Goal: Task Accomplishment & Management: Manage account settings

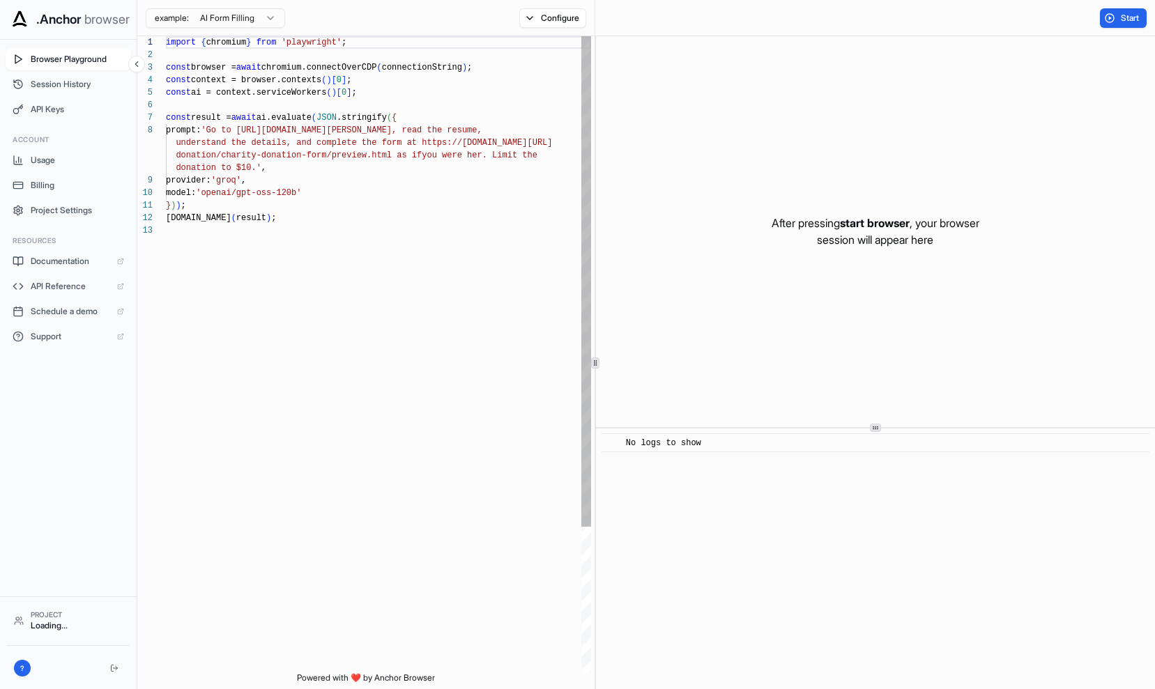
scroll to position [88, 0]
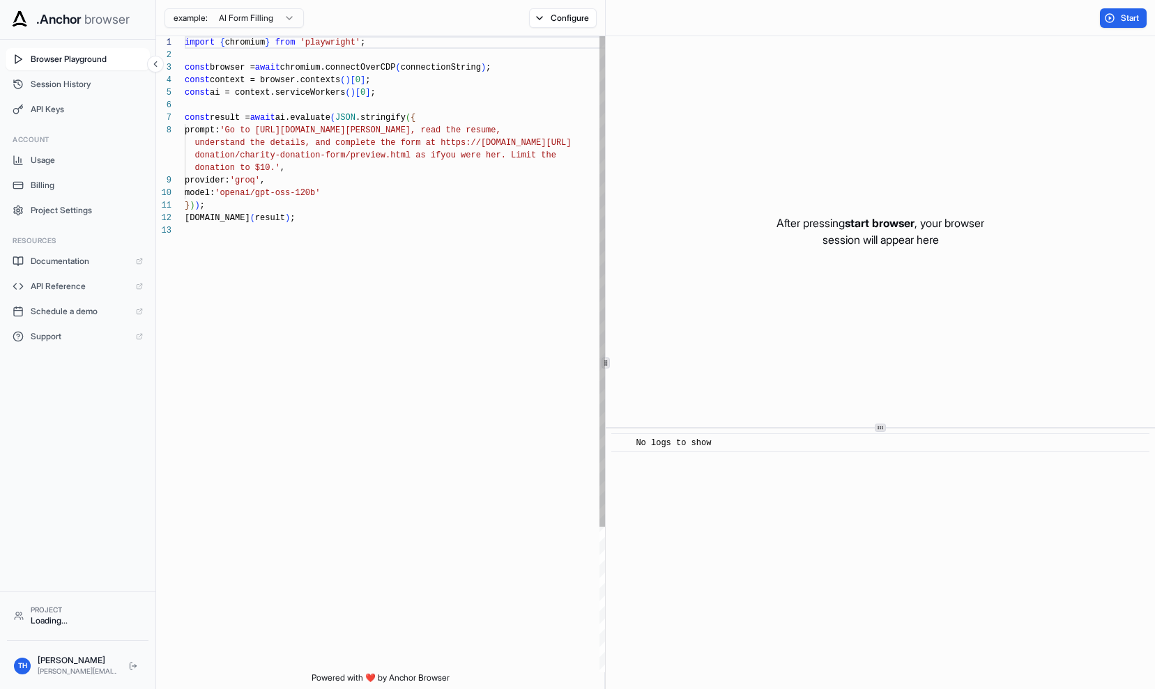
scroll to position [88, 0]
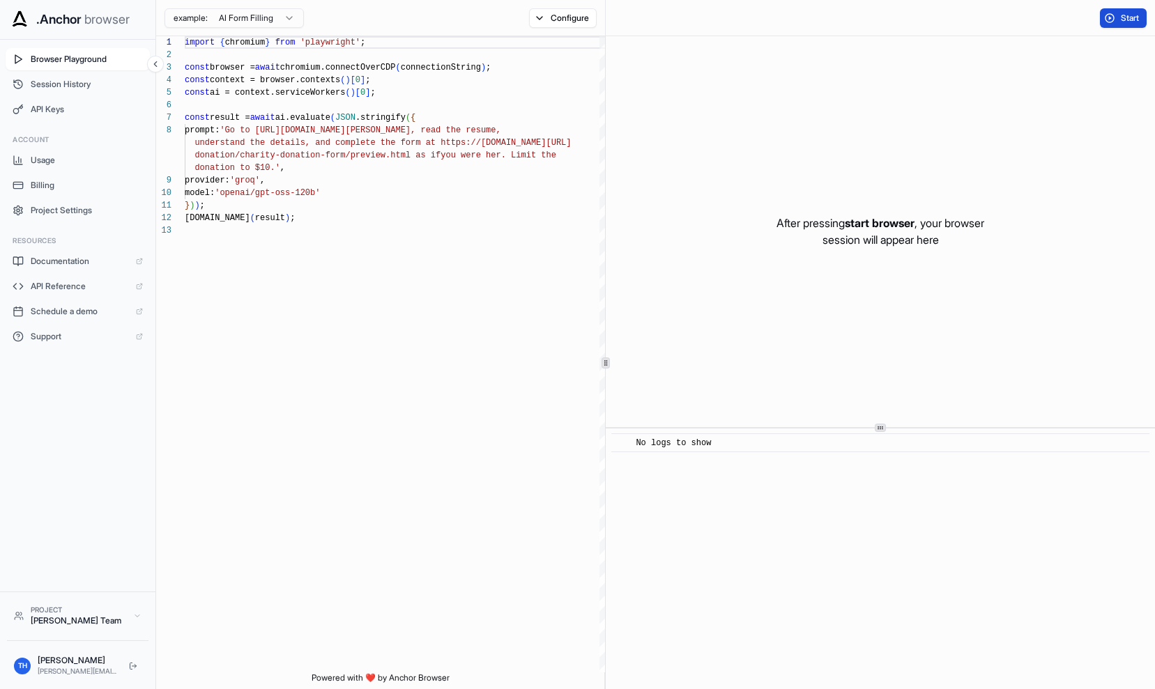
click at [1126, 16] on span "Start" at bounding box center [1131, 18] width 20 height 11
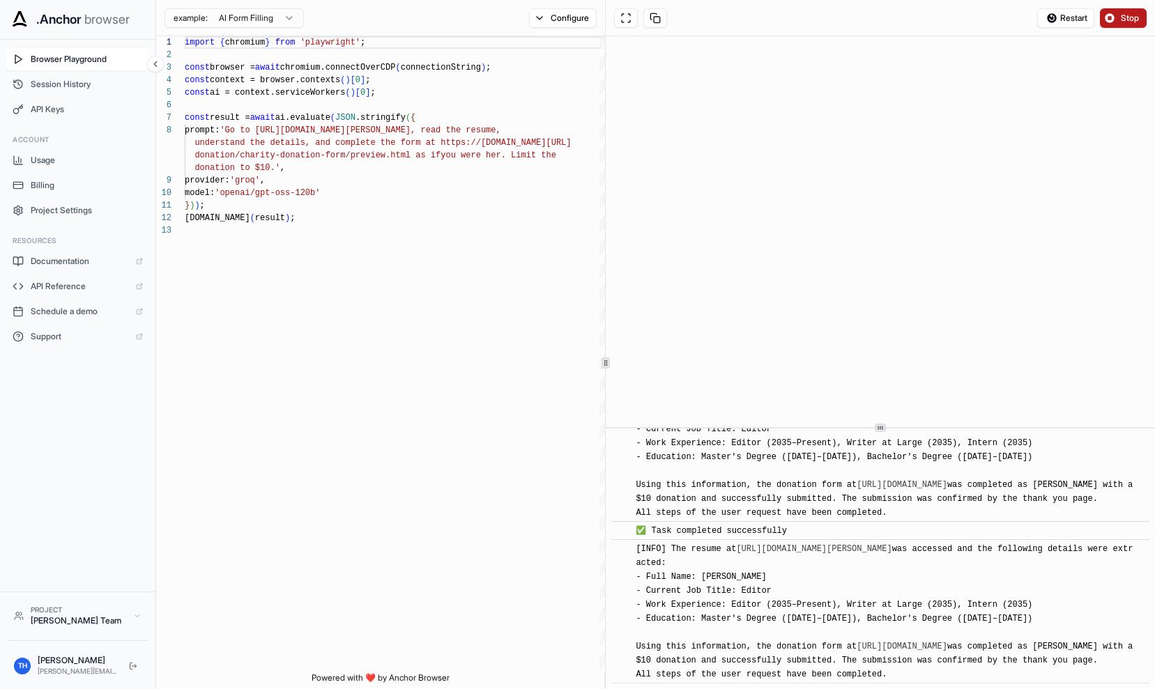
scroll to position [1203, 0]
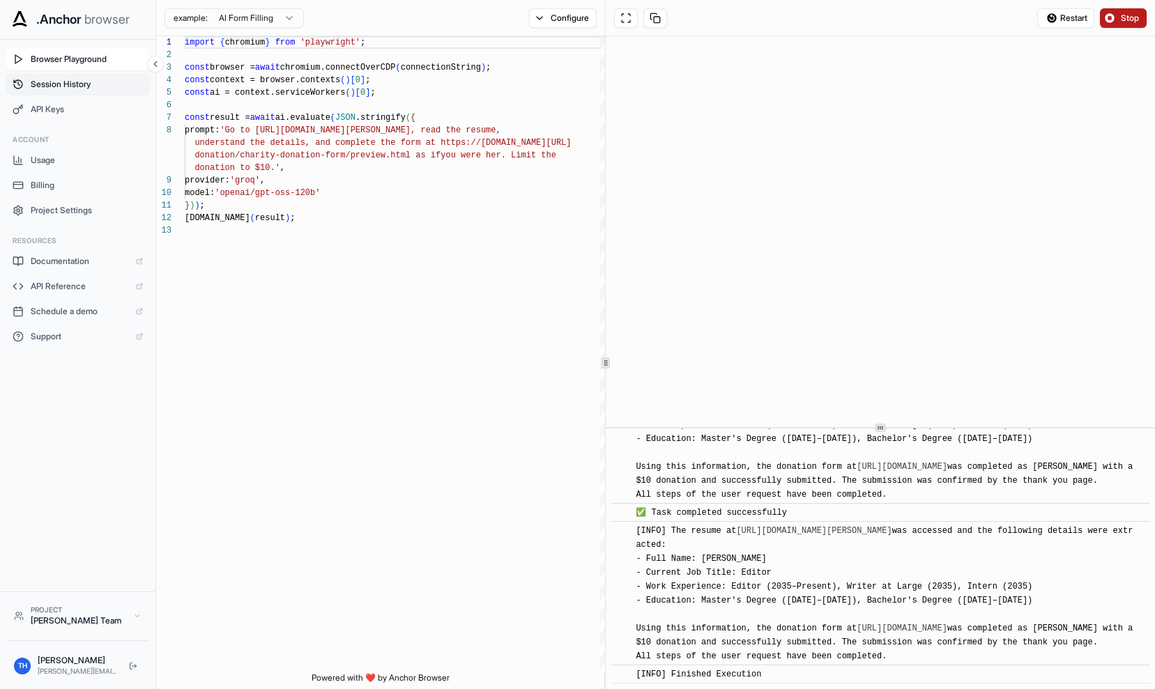
click at [31, 88] on span "Session History" at bounding box center [87, 84] width 112 height 11
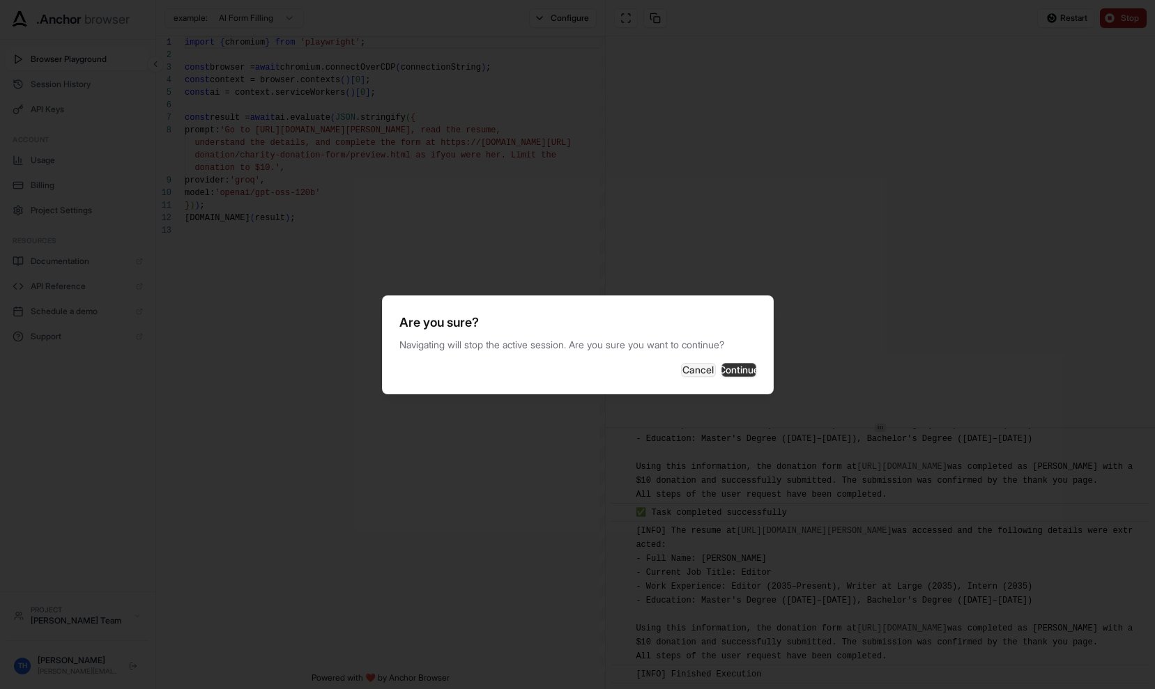
click at [721, 376] on button "Continue" at bounding box center [738, 370] width 35 height 14
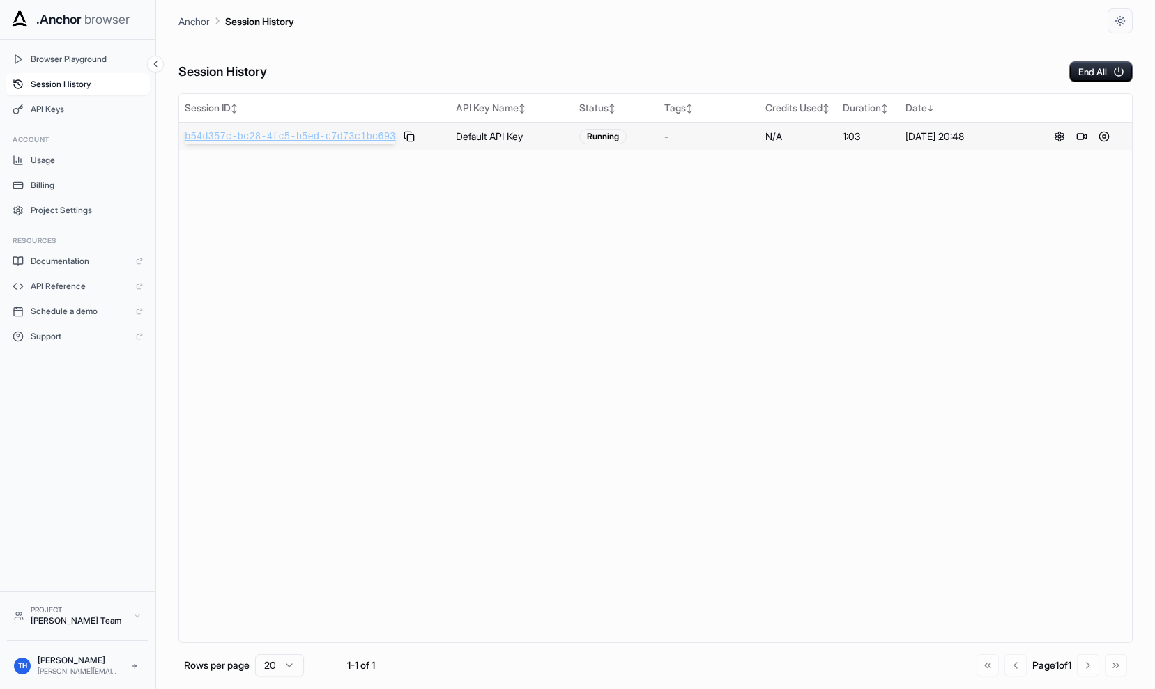
click at [305, 137] on span "b54d357c-bc28-4fc5-b5ed-c7d73c1bc693" at bounding box center [290, 137] width 210 height 14
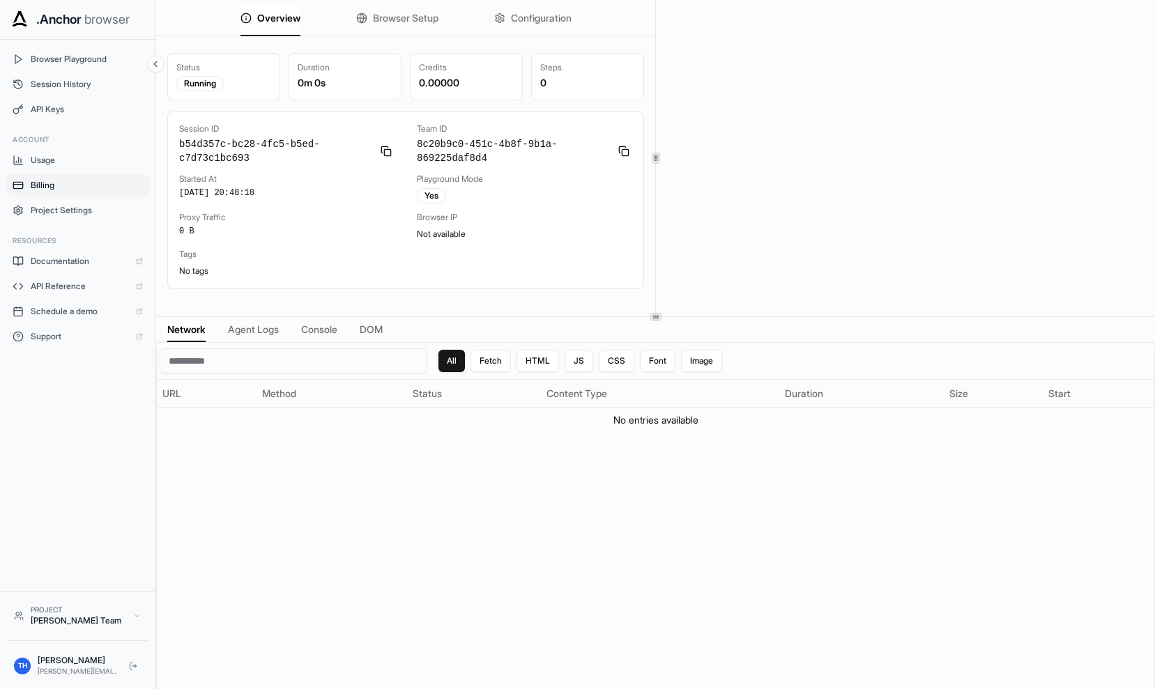
click at [49, 187] on span "Billing" at bounding box center [87, 185] width 112 height 11
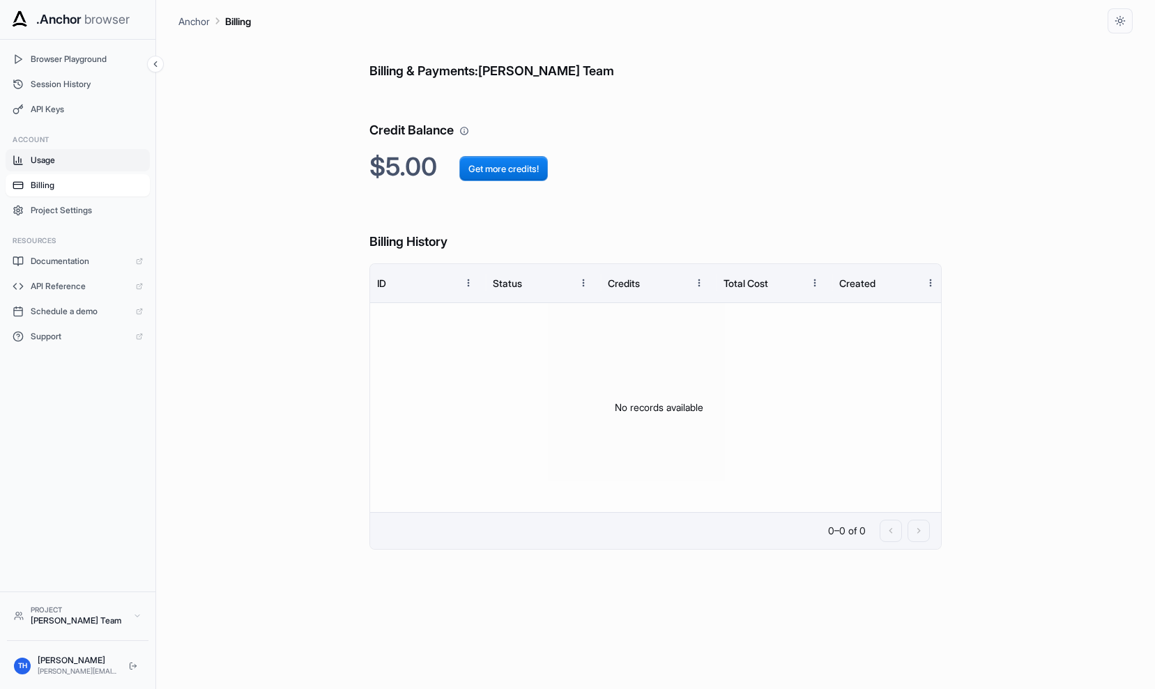
click at [51, 166] on button "Usage" at bounding box center [78, 160] width 144 height 22
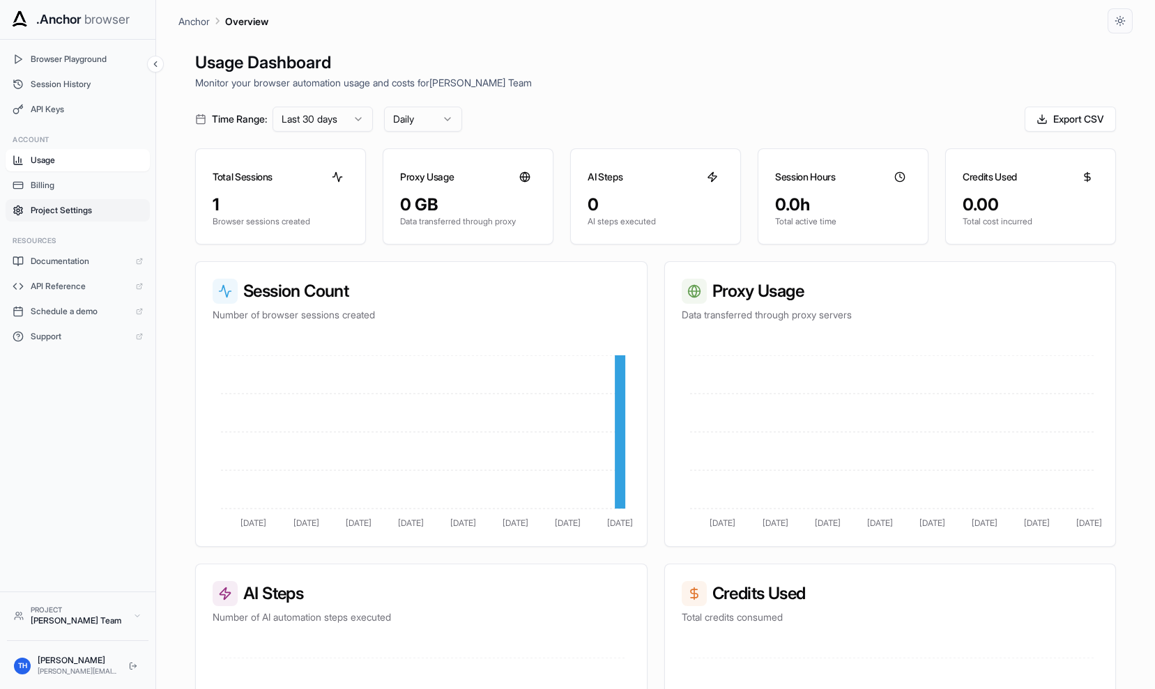
click at [54, 210] on span "Project Settings" at bounding box center [87, 210] width 112 height 11
